Goal: Task Accomplishment & Management: Manage account settings

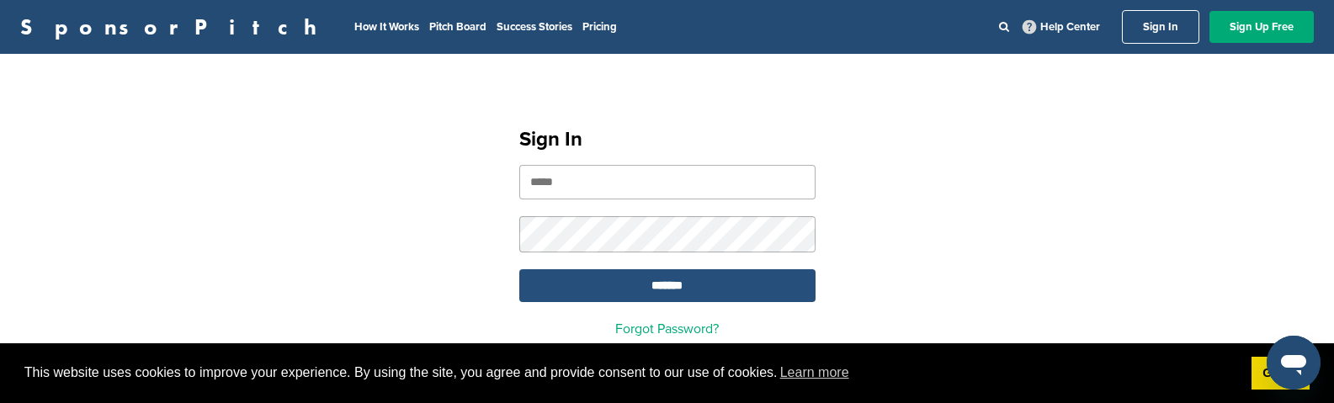
type input "**********"
click at [641, 293] on input "*******" at bounding box center [667, 285] width 296 height 33
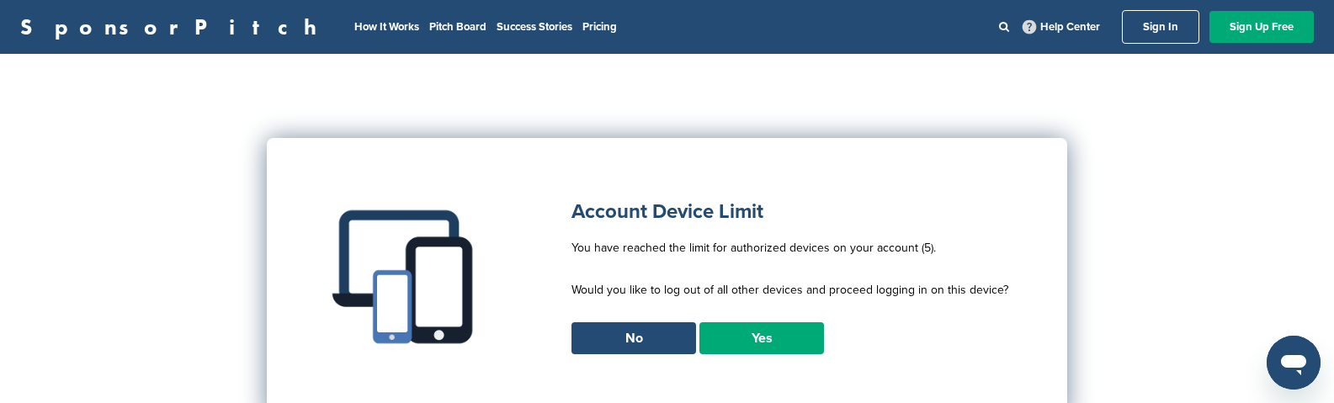
click at [751, 331] on link "Yes" at bounding box center [762, 338] width 125 height 32
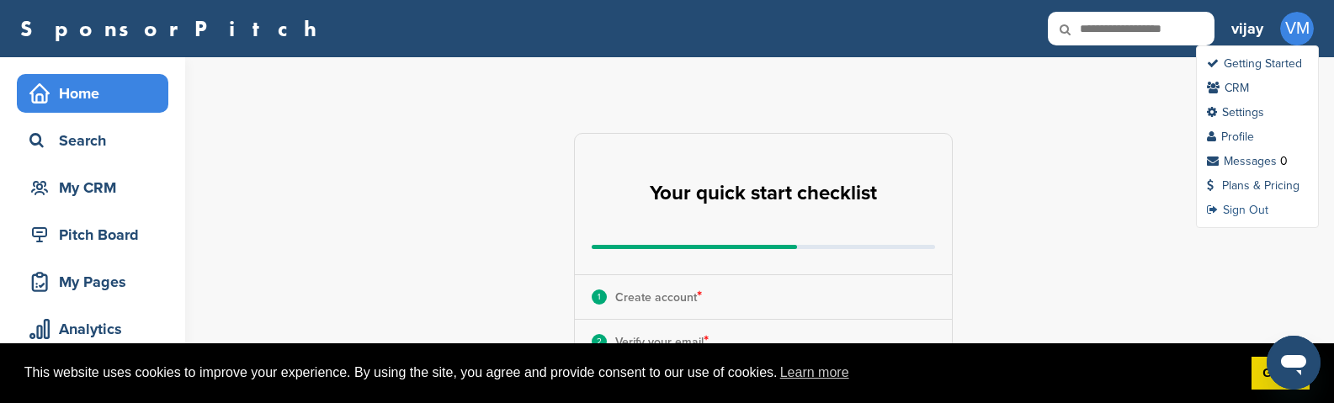
click at [1250, 215] on link "Sign Out" at bounding box center [1237, 210] width 61 height 14
